Goal: Task Accomplishment & Management: Use online tool/utility

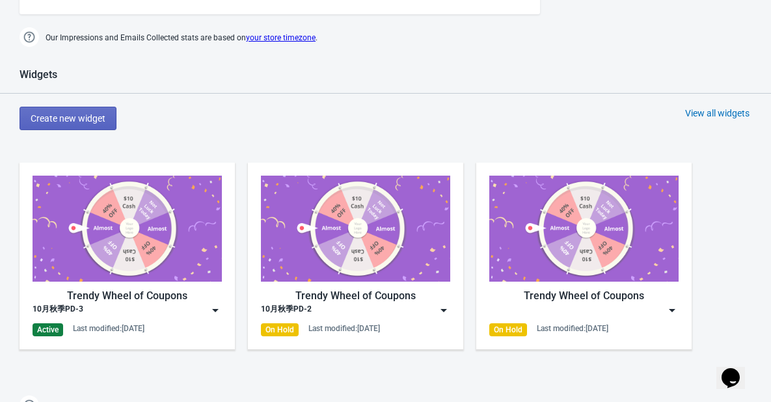
scroll to position [586, 0]
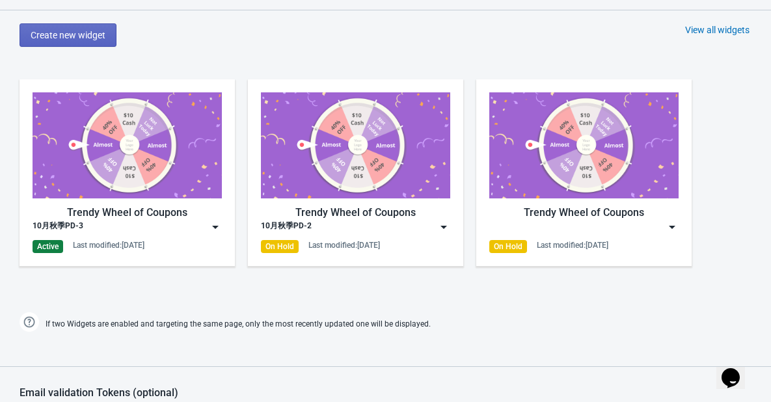
click at [213, 228] on img at bounding box center [215, 227] width 13 height 13
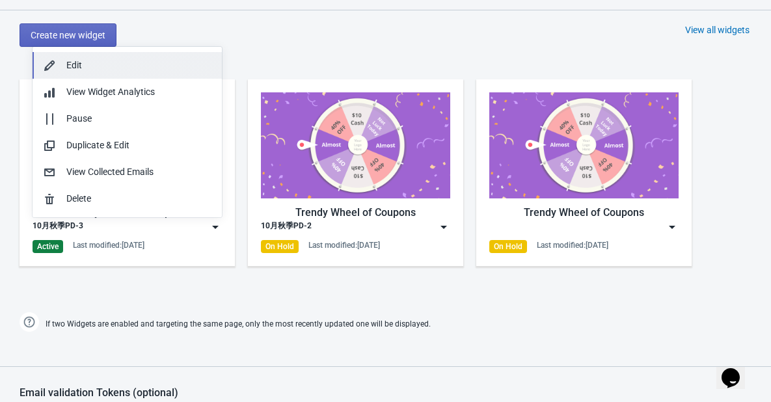
click at [100, 72] on div "Edit" at bounding box center [138, 66] width 145 height 14
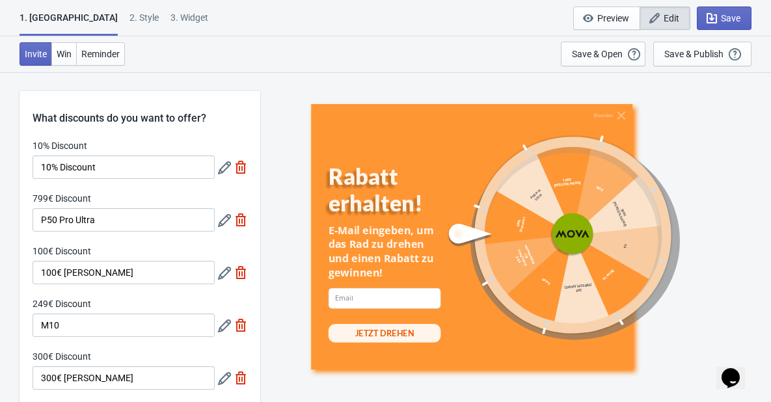
click at [224, 165] on icon at bounding box center [224, 167] width 13 height 13
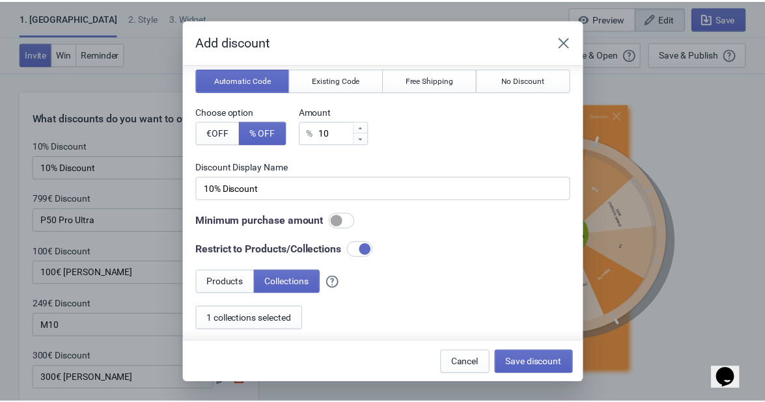
scroll to position [126, 0]
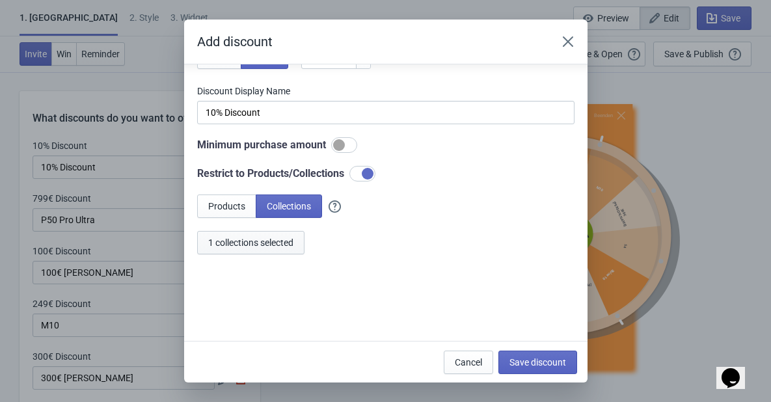
click at [254, 241] on span "1 collections selected" at bounding box center [250, 243] width 85 height 10
click at [271, 239] on span "1 collections selected" at bounding box center [250, 243] width 85 height 10
click at [541, 365] on span "Save discount" at bounding box center [538, 362] width 57 height 10
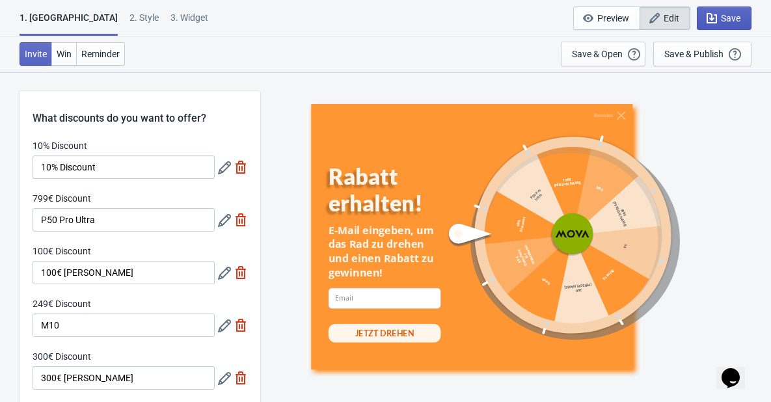
click at [726, 15] on span "Save" at bounding box center [731, 18] width 20 height 10
